Goal: Task Accomplishment & Management: Manage account settings

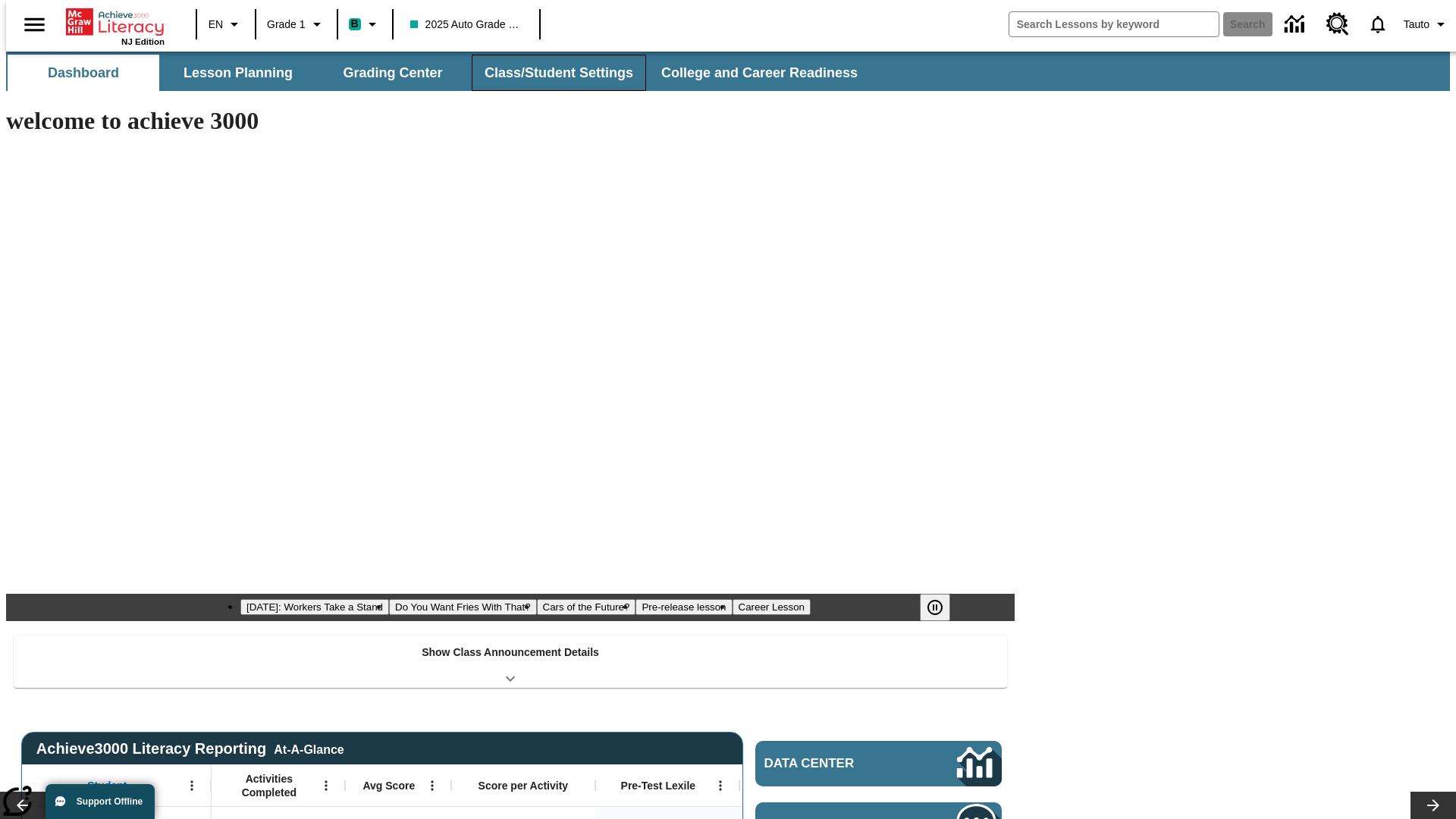
click at [551, 73] on button "Class/Student Settings" at bounding box center [559, 73] width 174 height 37
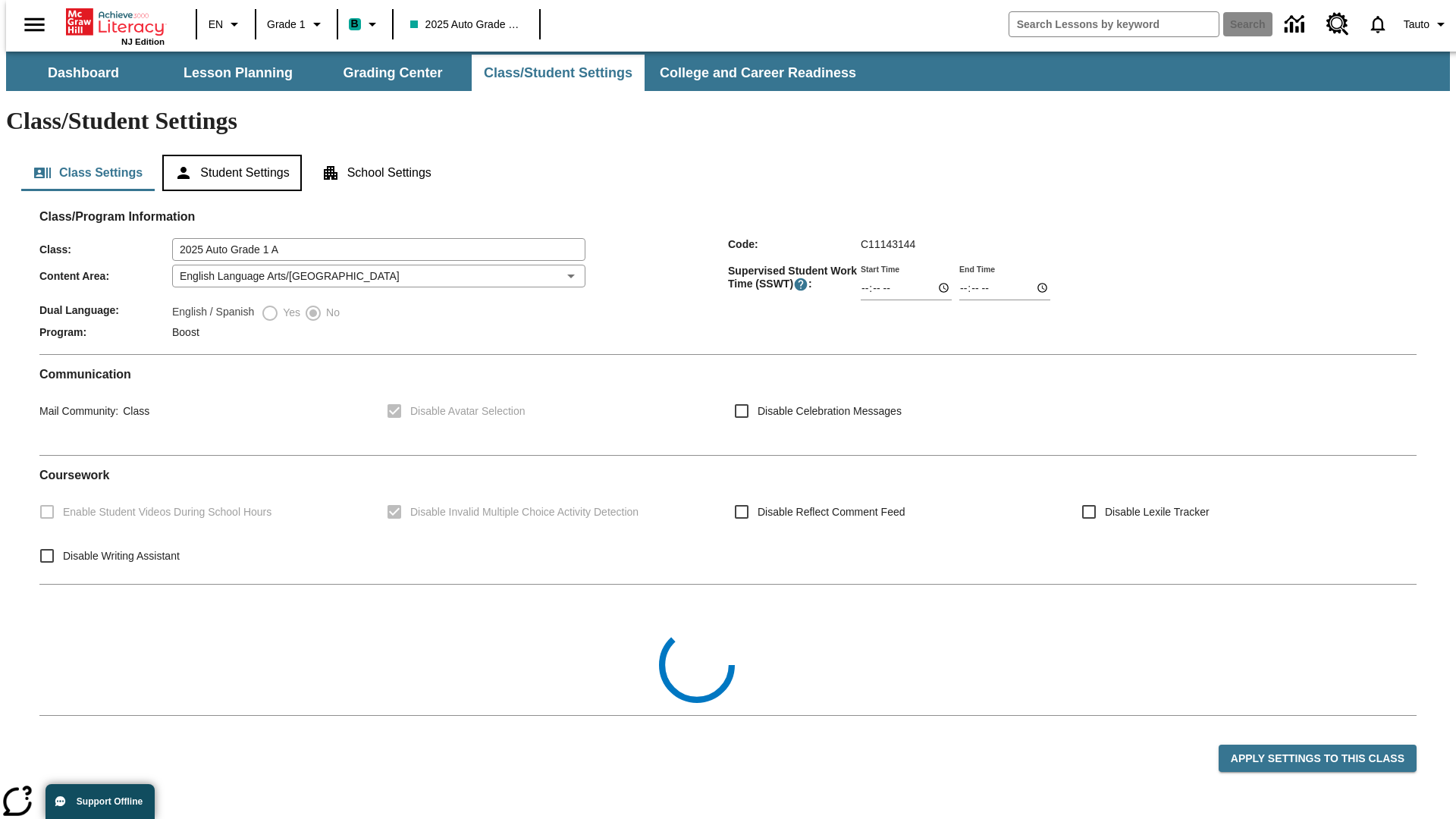
click at [229, 154] on button "Student Settings" at bounding box center [231, 173] width 139 height 37
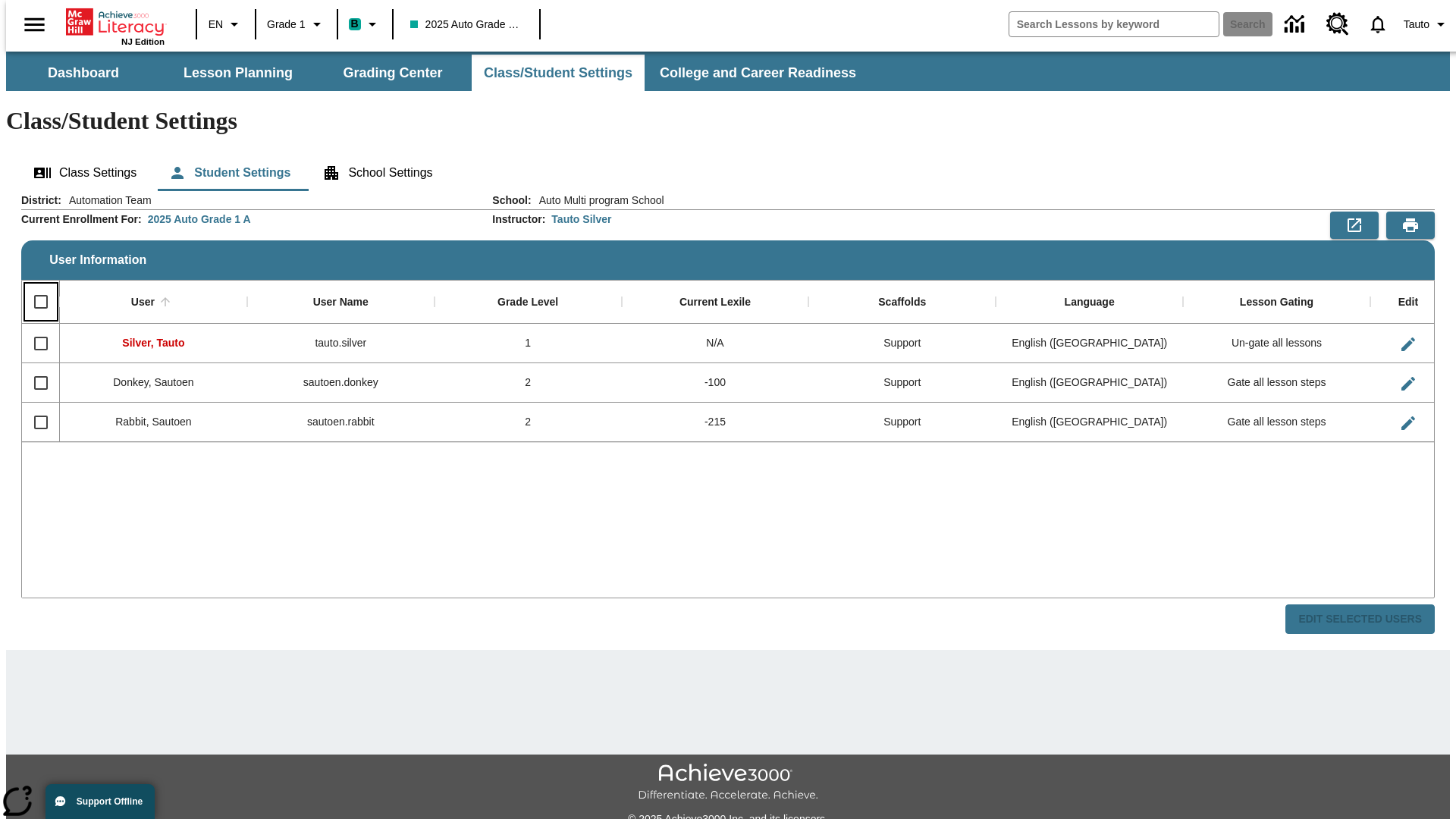
click at [34, 286] on input "Select all rows" at bounding box center [40, 301] width 32 height 32
checkbox input "true"
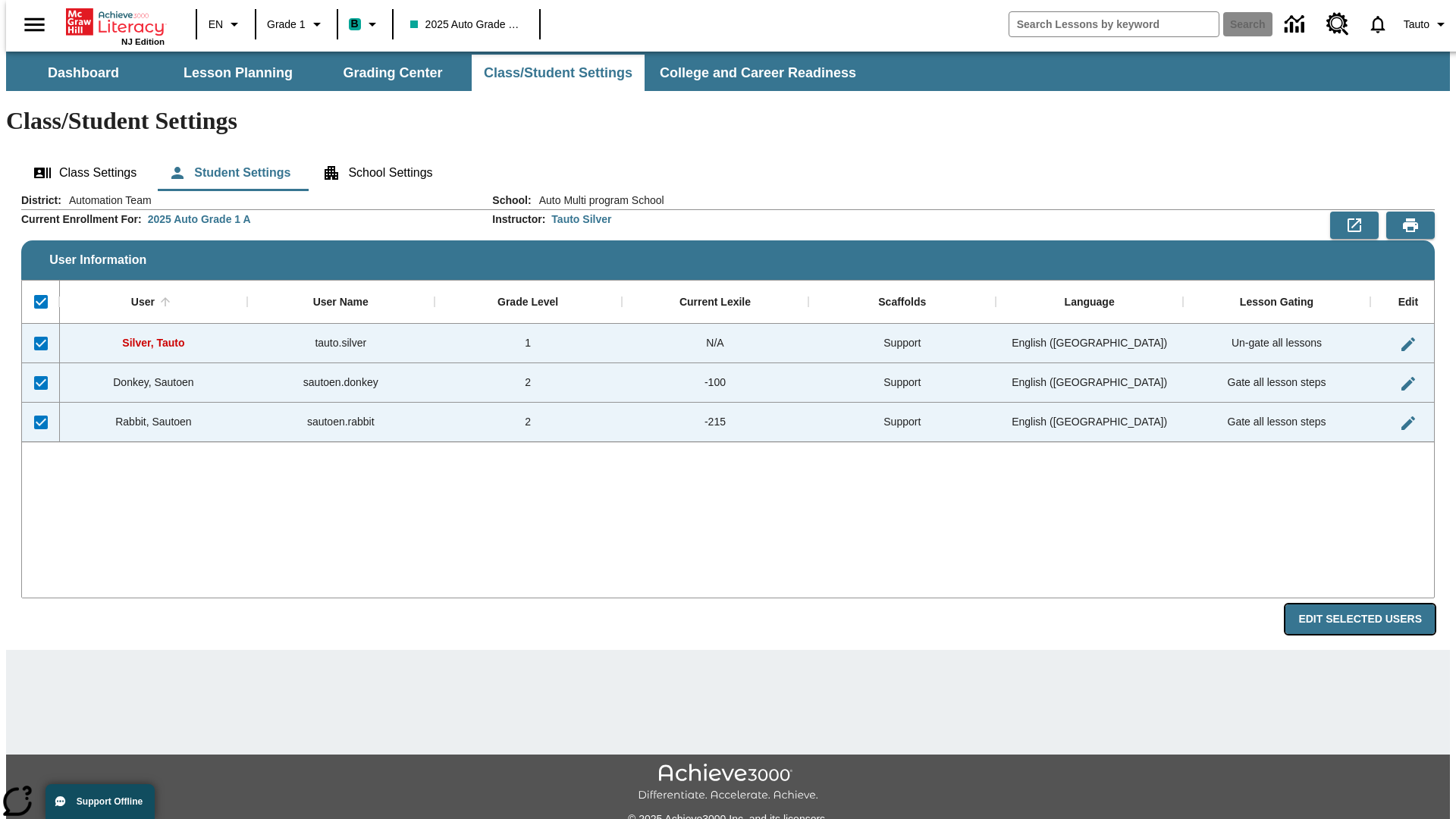
click at [1372, 604] on button "Edit Selected Users" at bounding box center [1360, 619] width 150 height 29
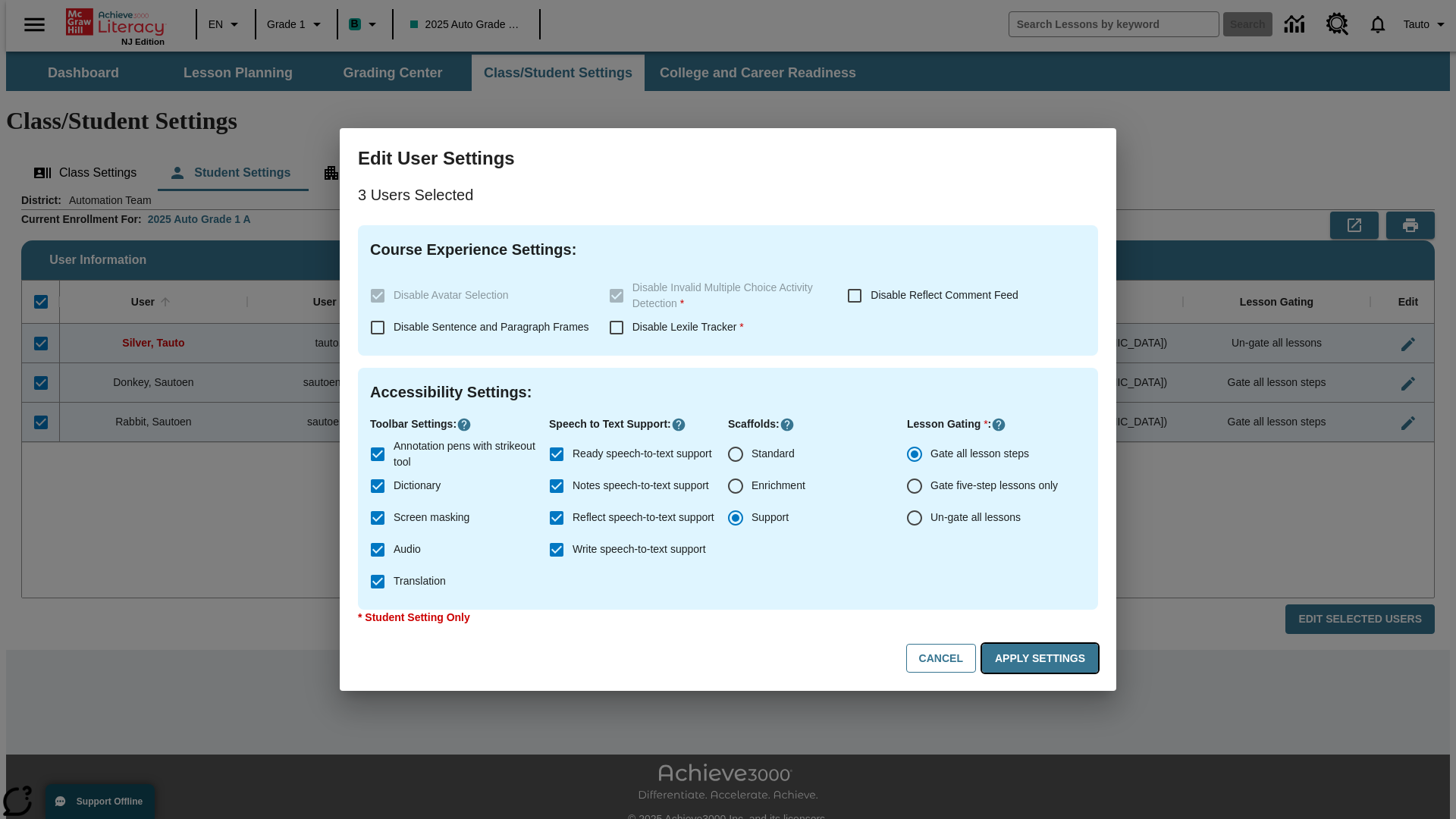
click at [1042, 658] on button "Apply Settings" at bounding box center [1039, 658] width 116 height 29
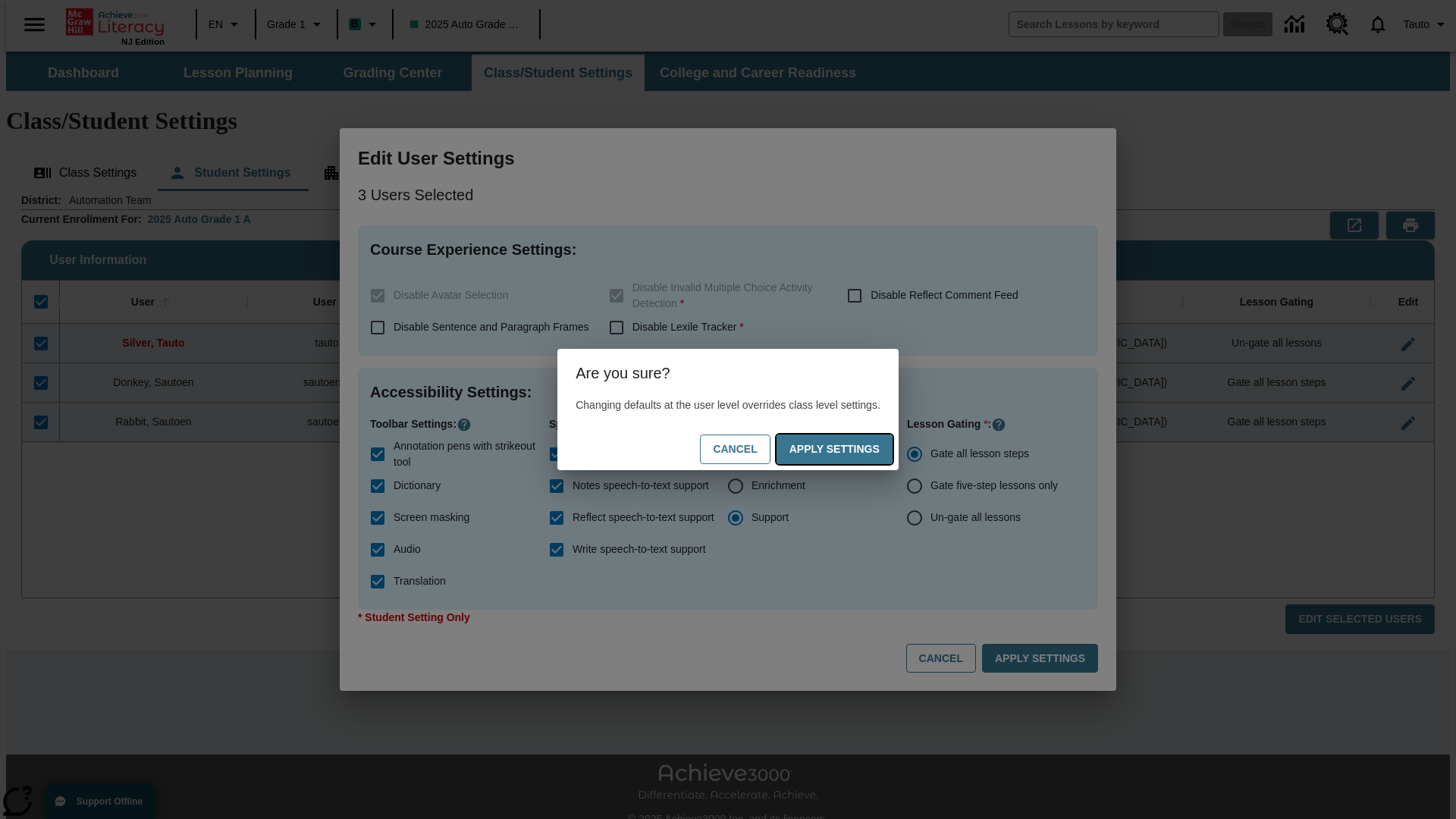
click at [849, 449] on button "Apply Settings" at bounding box center [834, 449] width 116 height 29
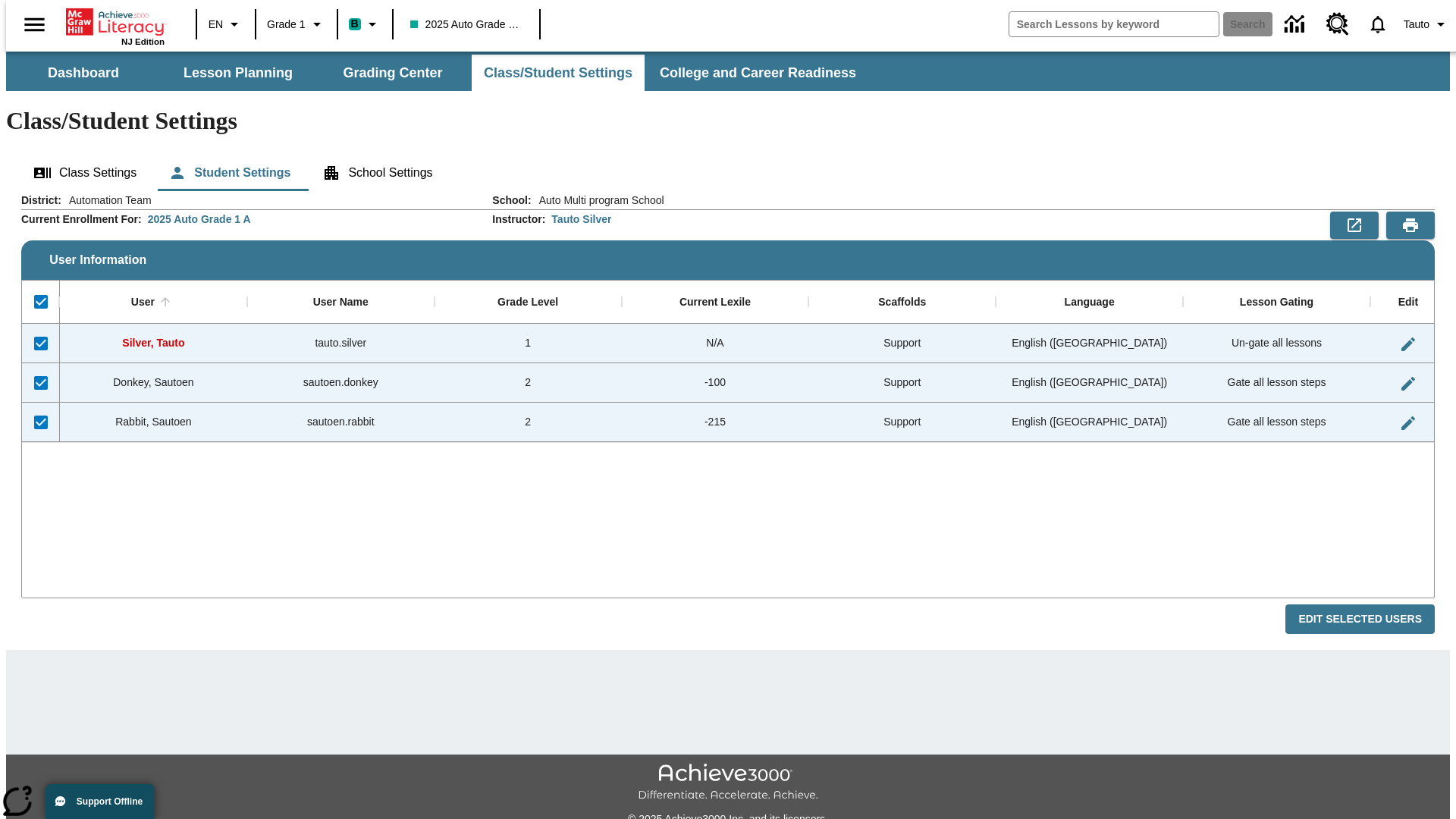
checkbox input "false"
click at [1418, 24] on span "Tauto" at bounding box center [1417, 24] width 26 height 16
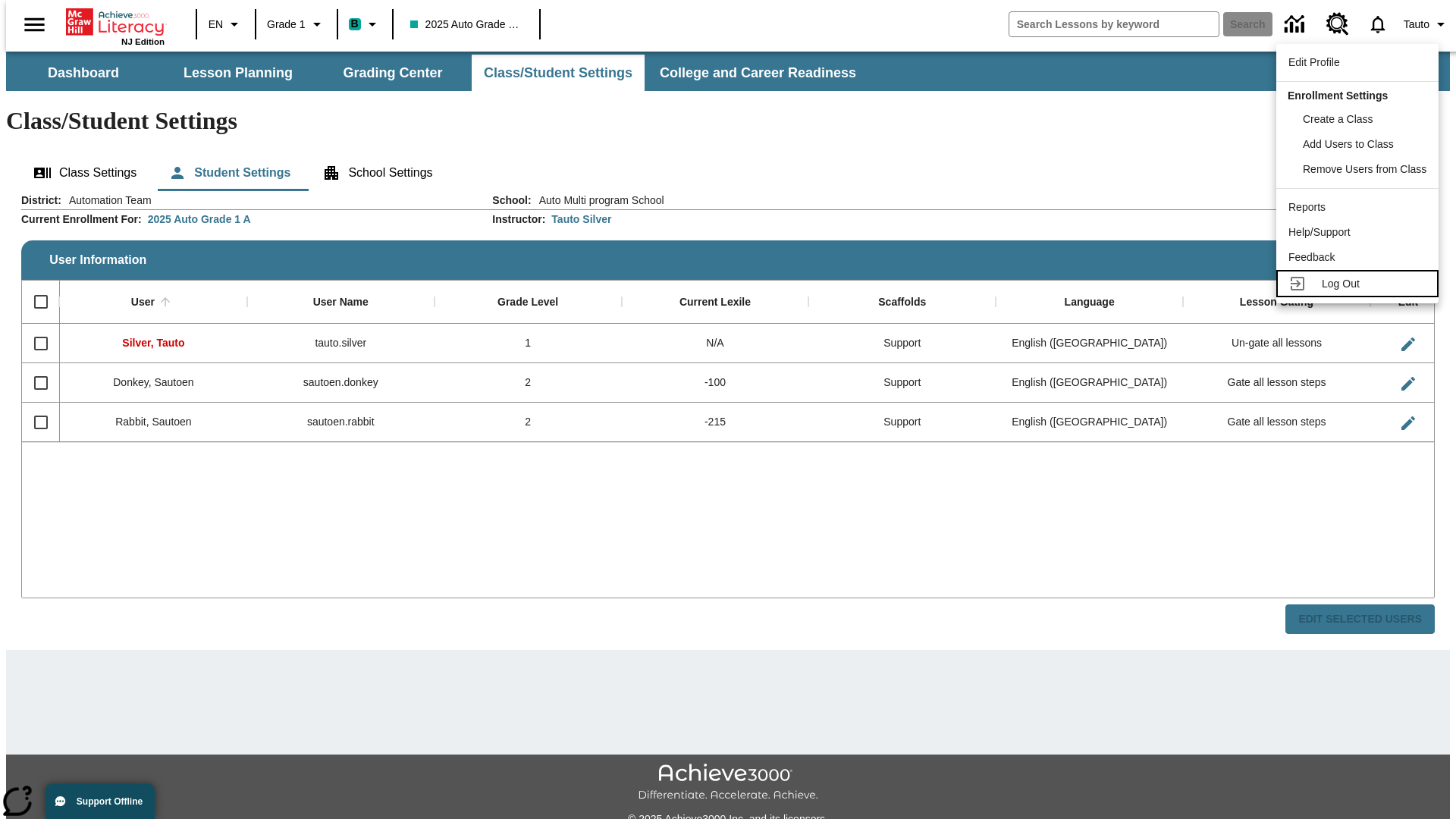
click at [1360, 284] on span "Log Out" at bounding box center [1339, 283] width 38 height 12
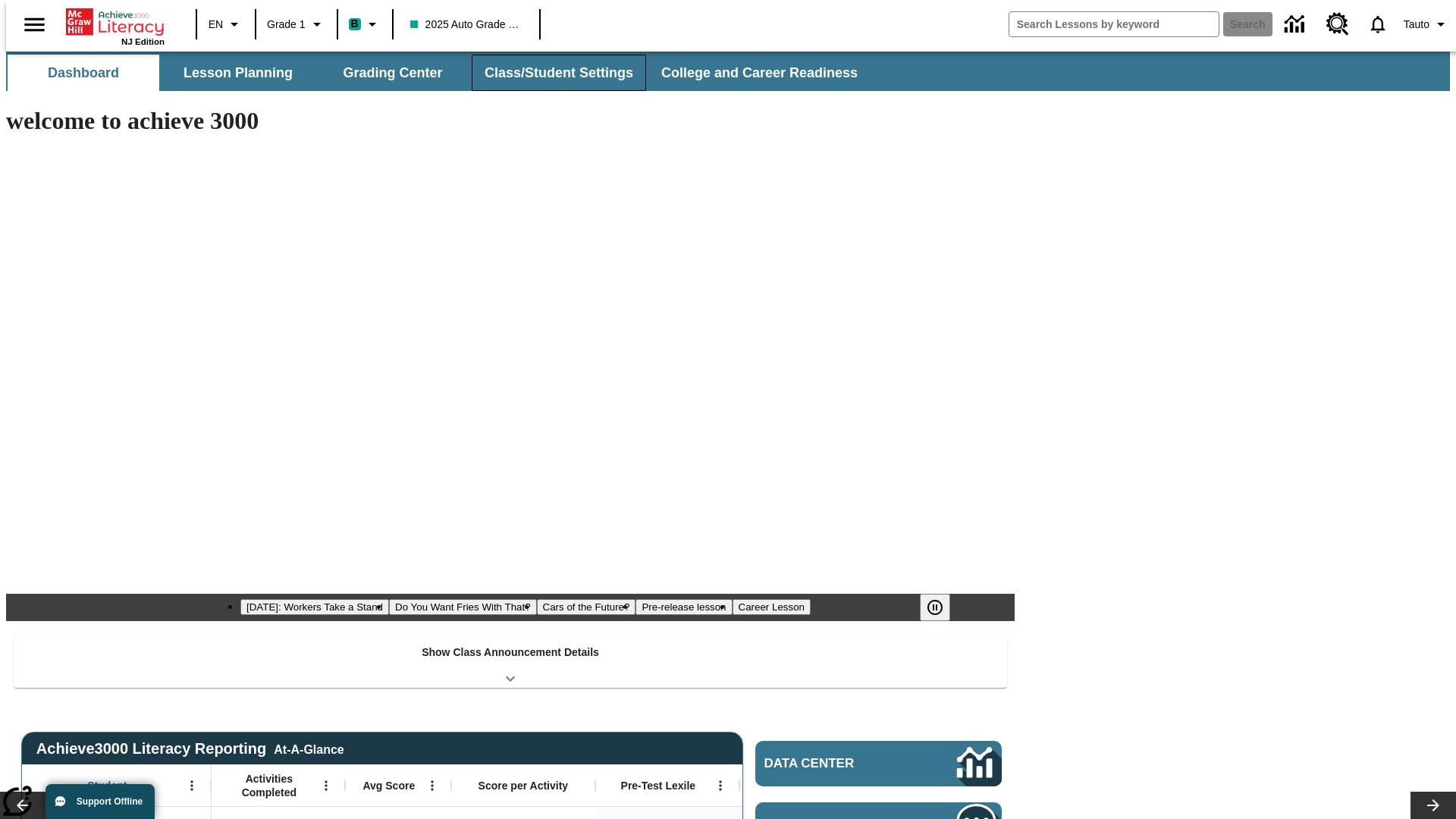
click at [551, 73] on button "Class/Student Settings" at bounding box center [559, 73] width 174 height 37
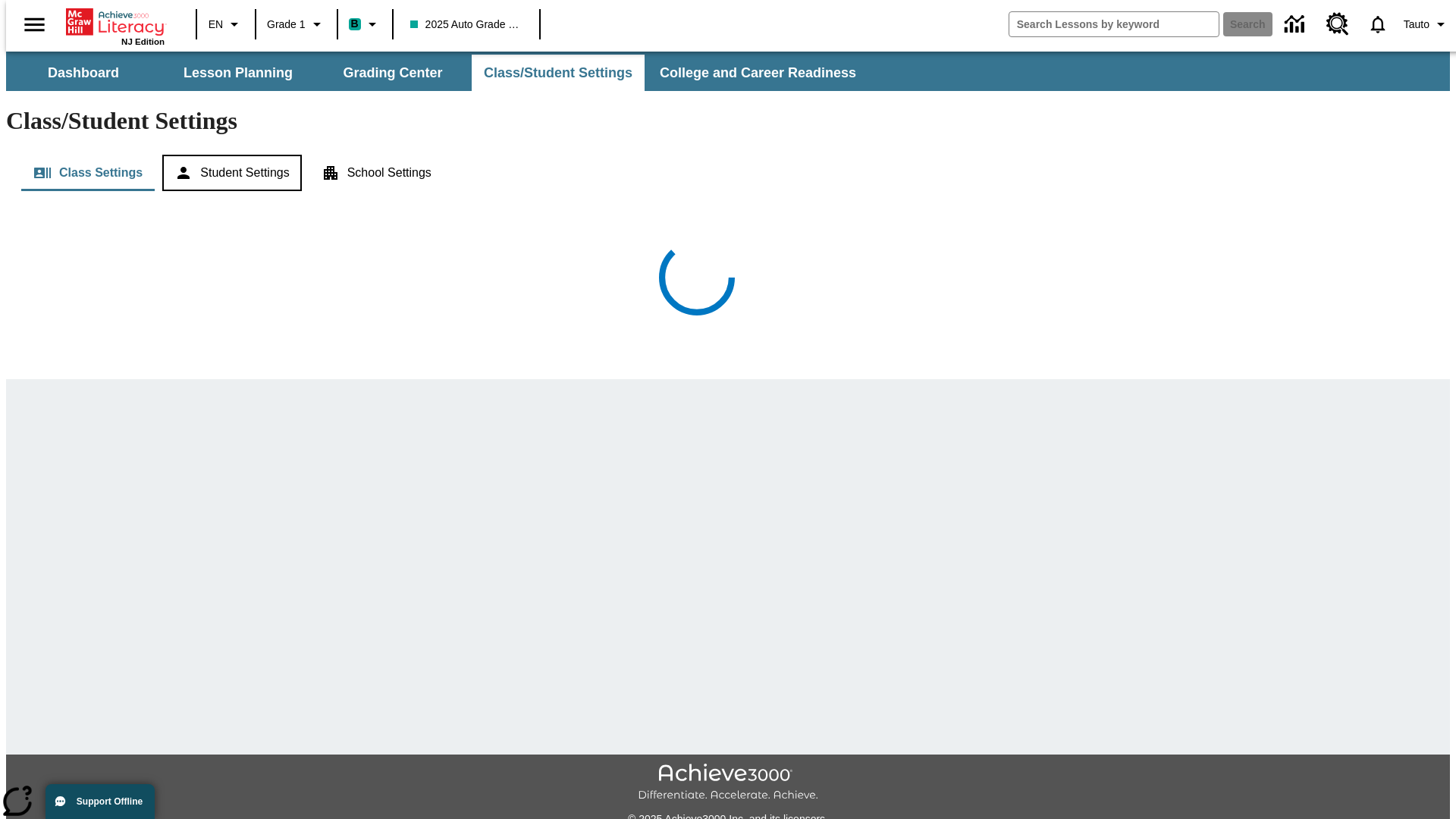
click at [229, 154] on button "Student Settings" at bounding box center [231, 173] width 139 height 37
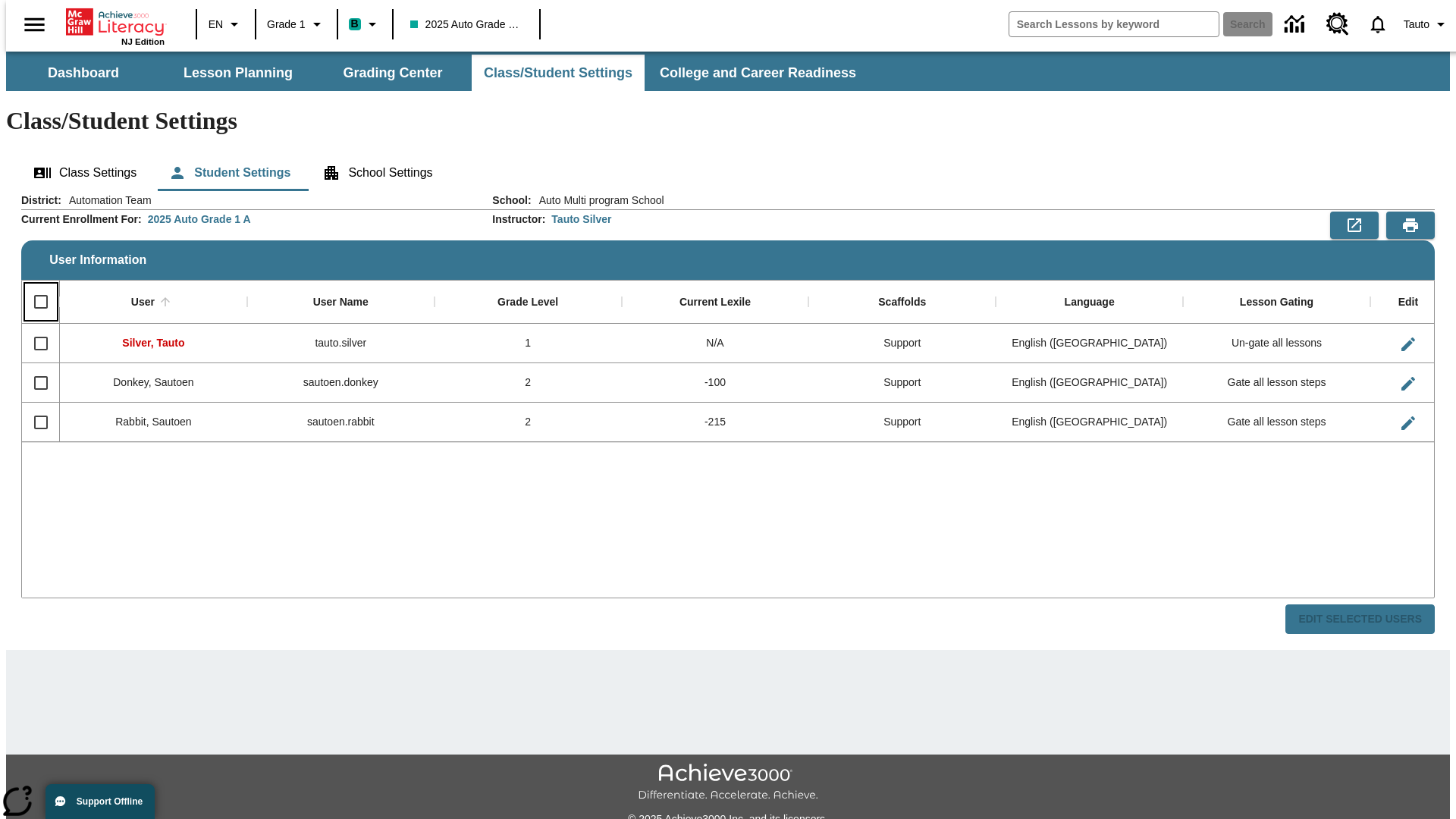
click at [34, 286] on input "Select all rows" at bounding box center [40, 301] width 32 height 32
checkbox input "true"
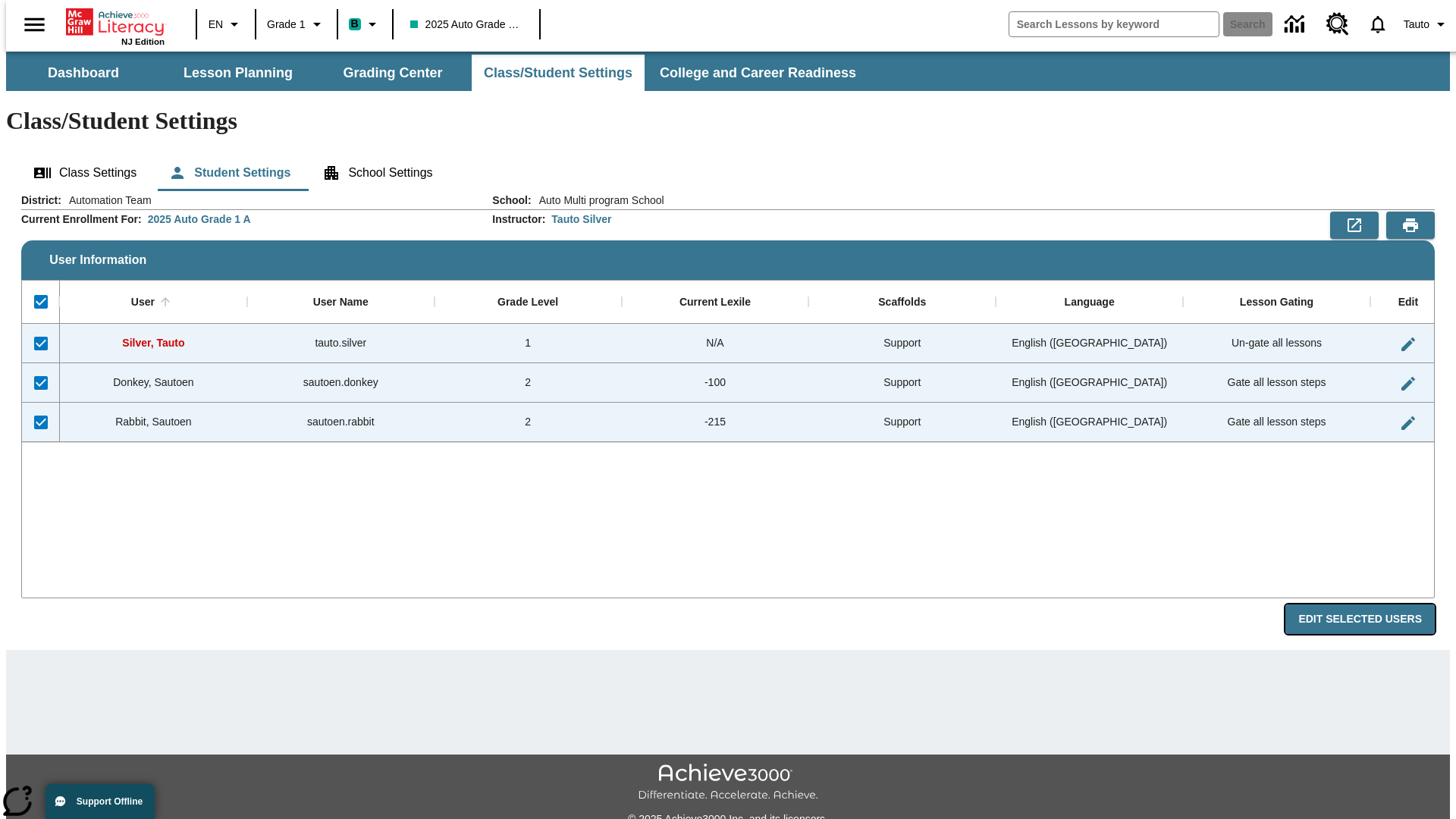
click at [1372, 604] on button "Edit Selected Users" at bounding box center [1360, 619] width 150 height 29
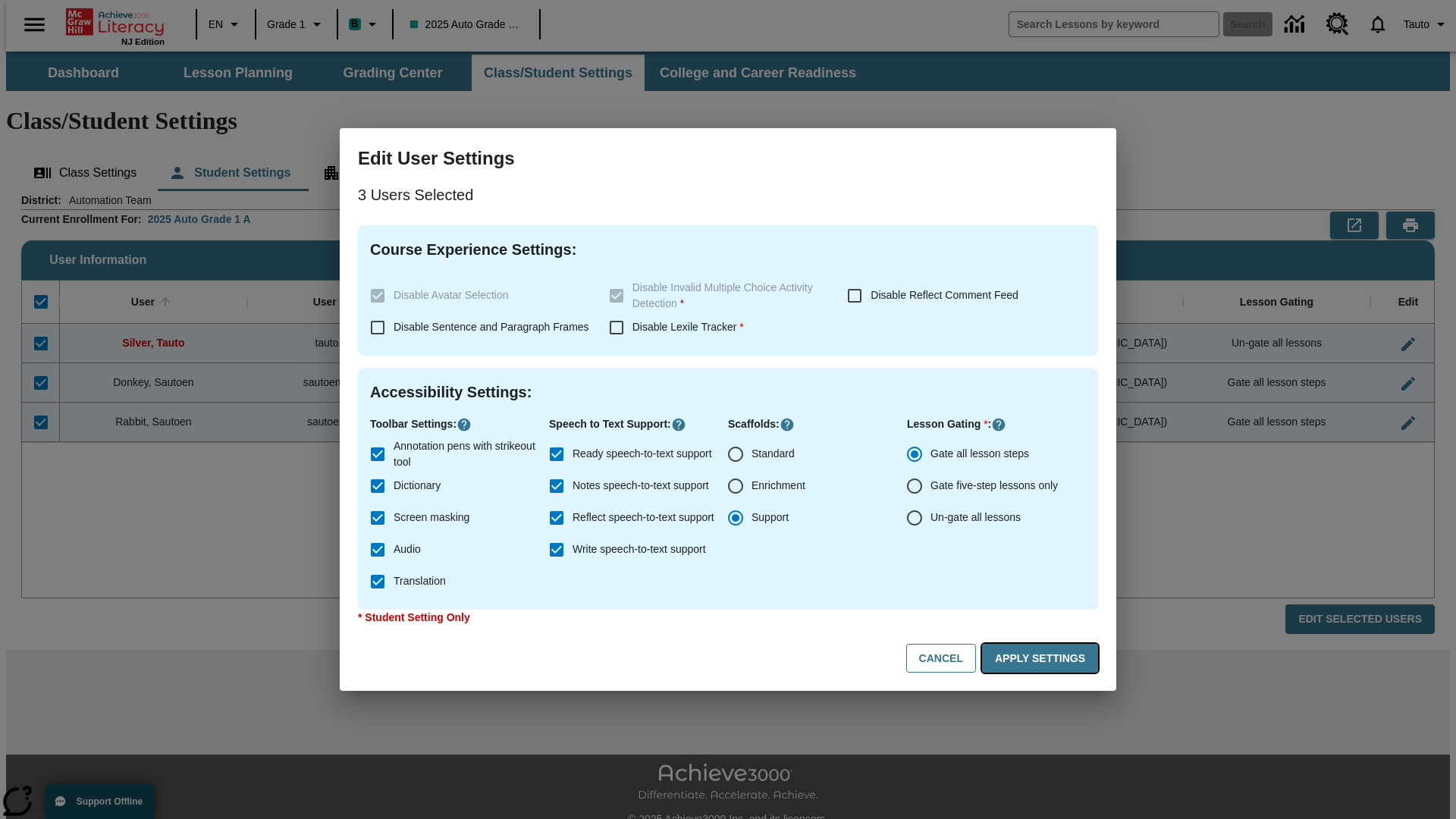
click at [1042, 658] on button "Apply Settings" at bounding box center [1039, 658] width 116 height 29
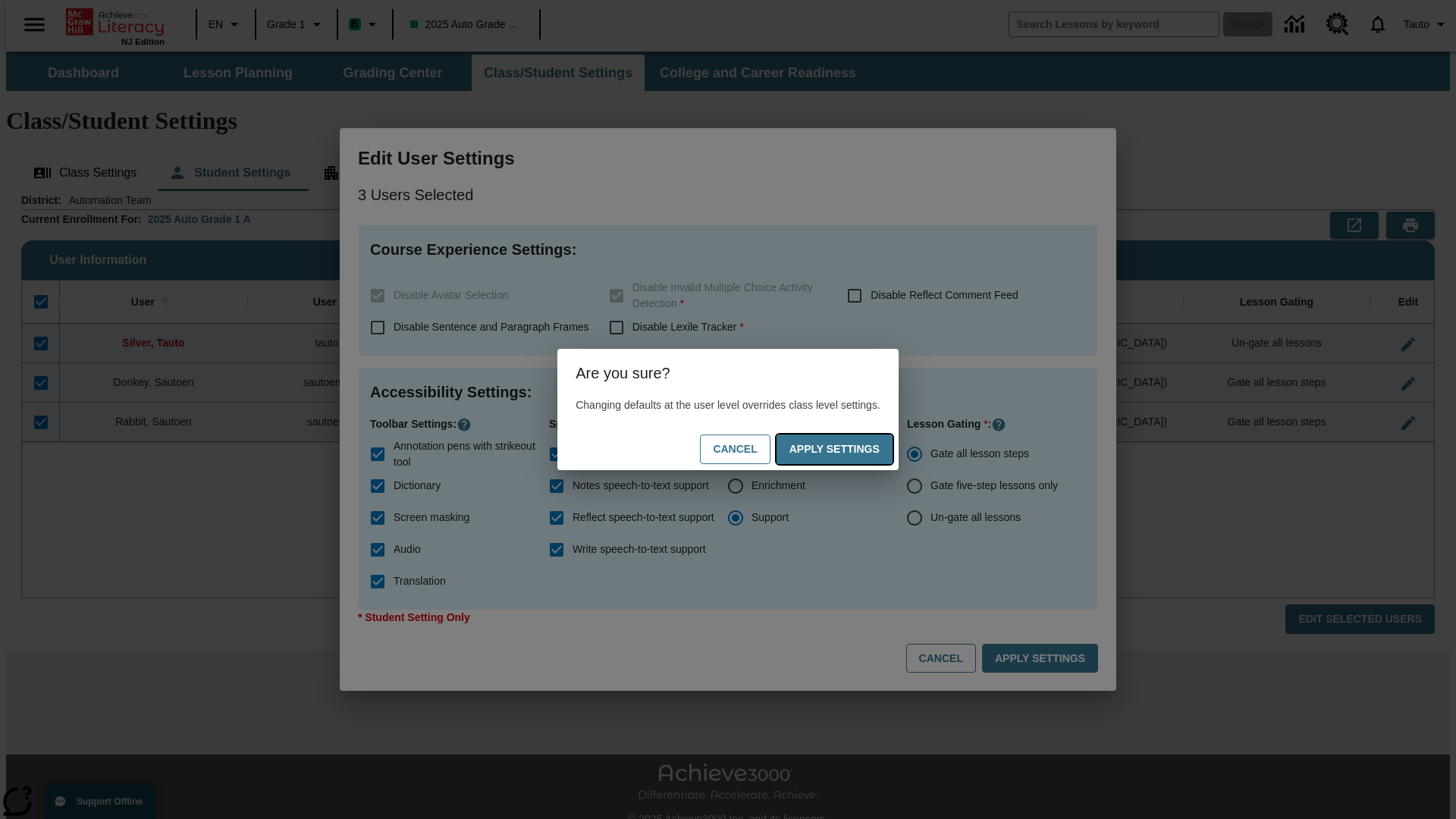
click at [849, 449] on button "Apply Settings" at bounding box center [834, 449] width 116 height 29
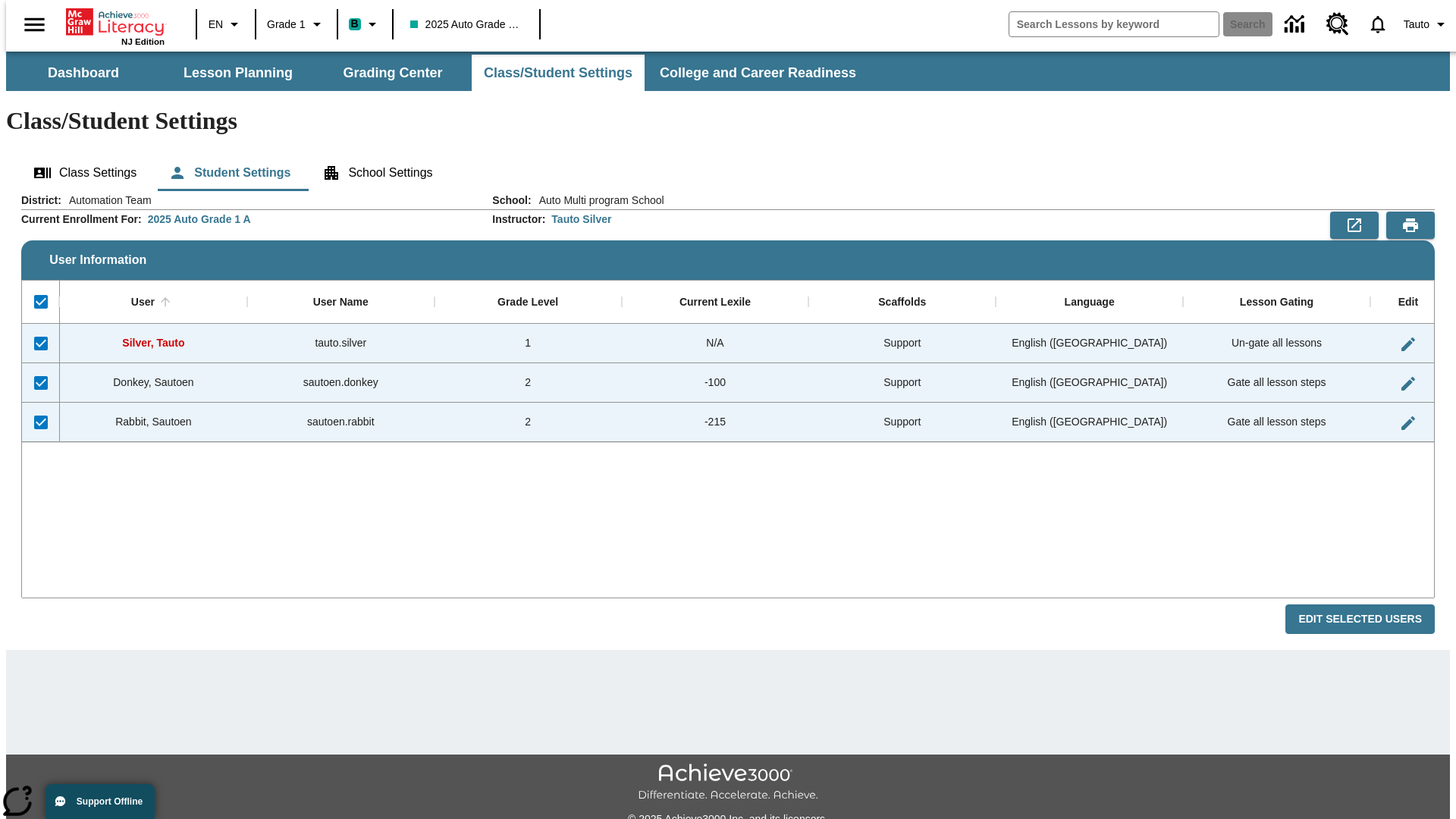
checkbox input "false"
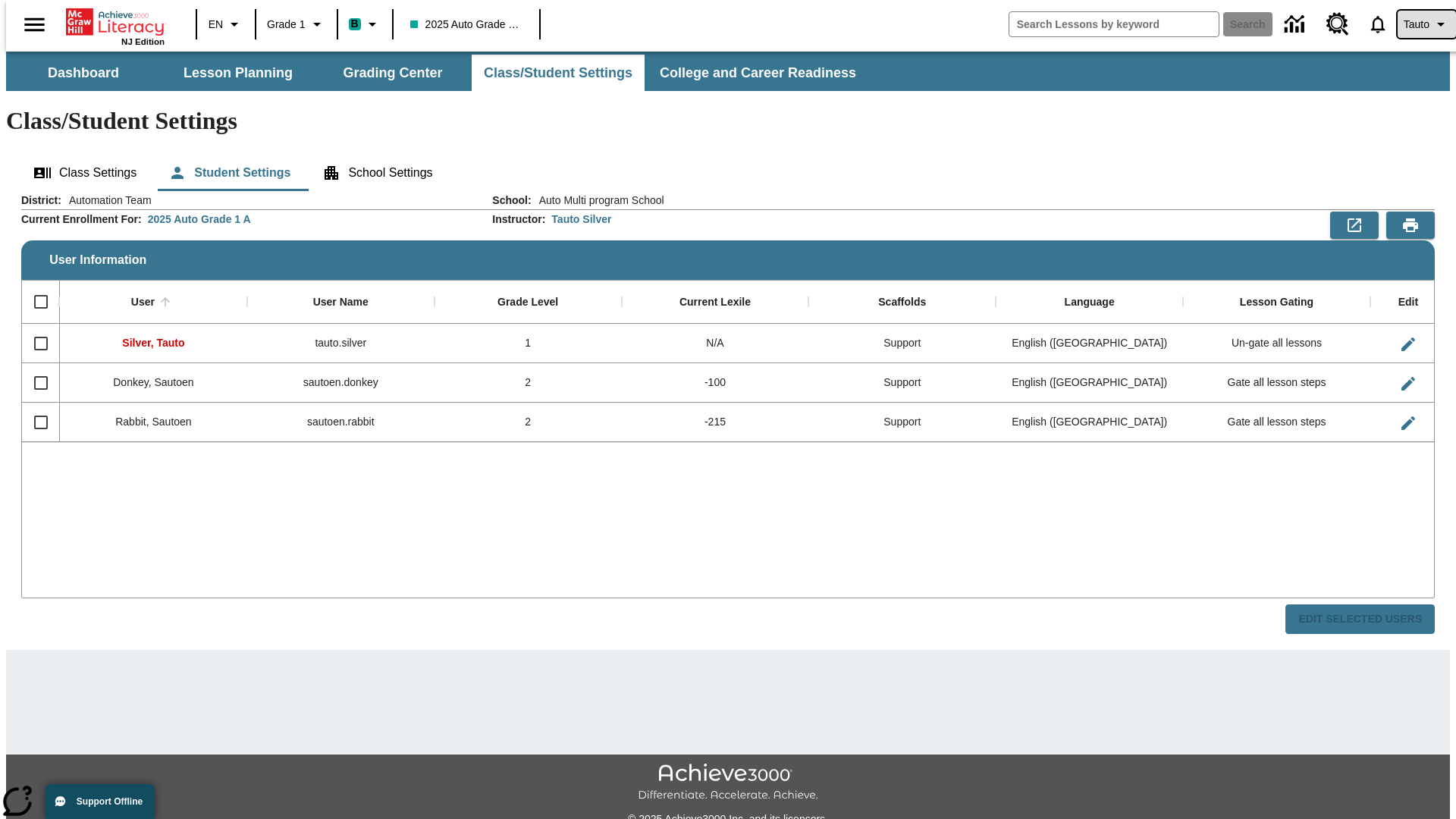
click at [1418, 24] on span "Tauto" at bounding box center [1417, 24] width 26 height 16
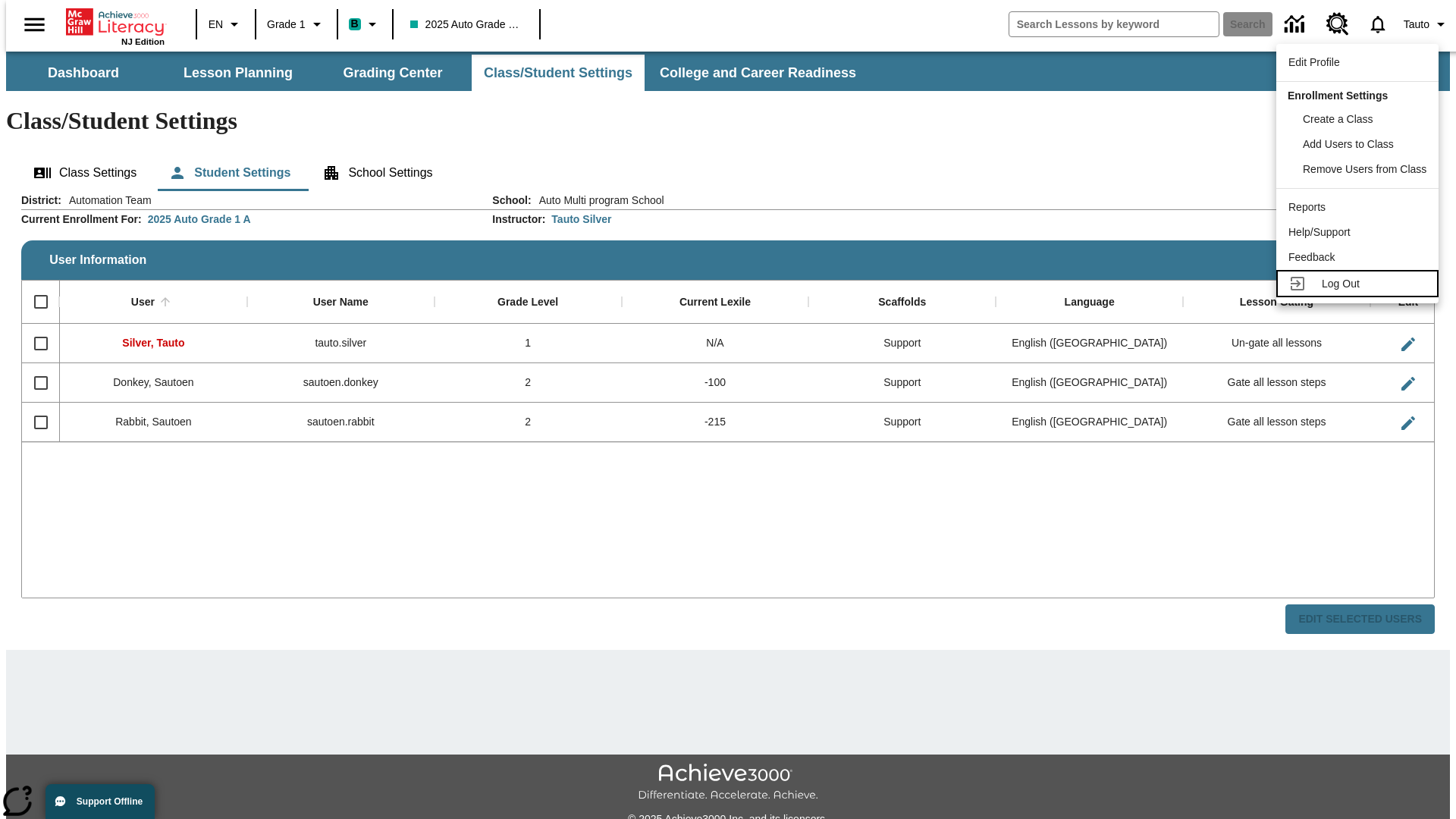
click at [1360, 284] on span "Log Out" at bounding box center [1339, 283] width 38 height 12
